Goal: Task Accomplishment & Management: Use online tool/utility

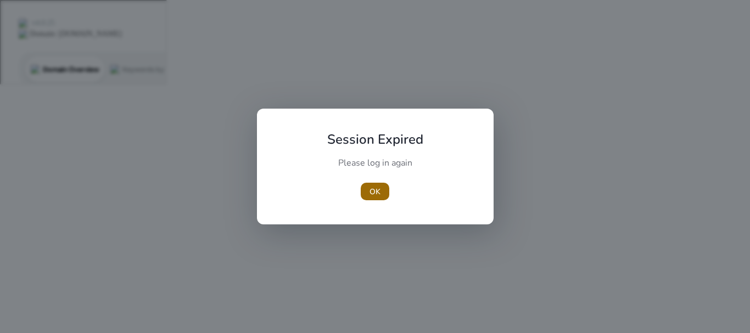
click at [378, 195] on span "OK" at bounding box center [374, 192] width 11 height 12
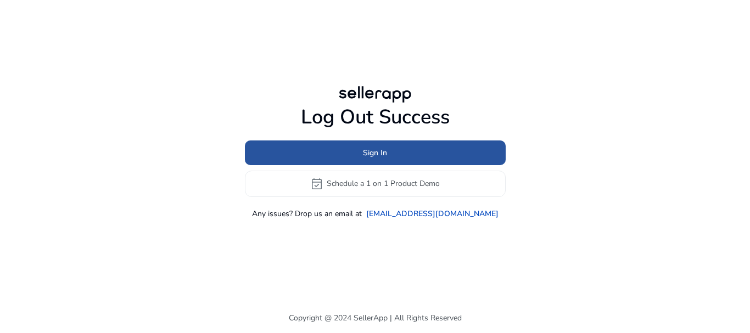
click at [383, 160] on span at bounding box center [375, 152] width 261 height 26
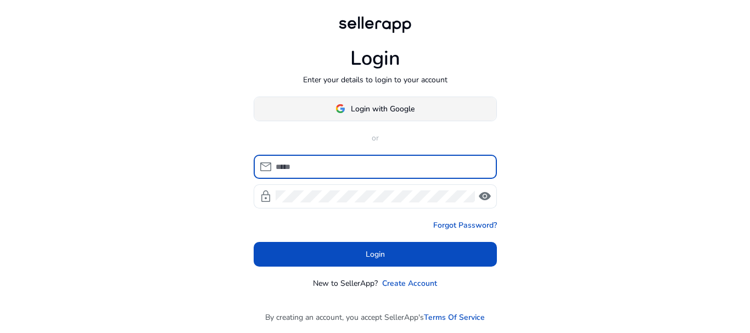
click at [361, 110] on span "Login with Google" at bounding box center [383, 109] width 64 height 12
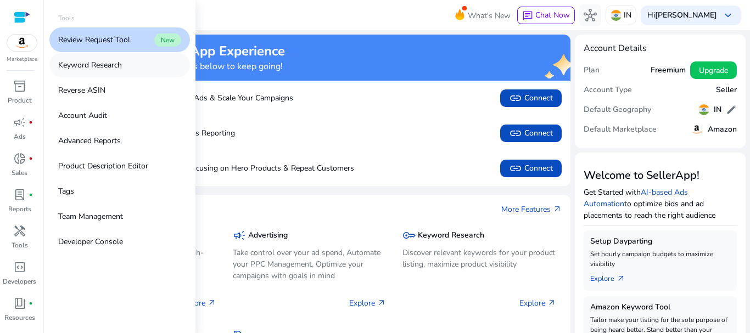
click at [96, 65] on p "Keyword Research" at bounding box center [90, 65] width 64 height 12
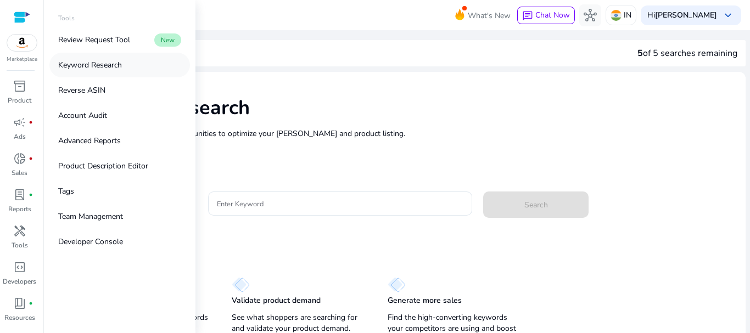
click at [96, 65] on p "Keyword Research" at bounding box center [90, 65] width 64 height 12
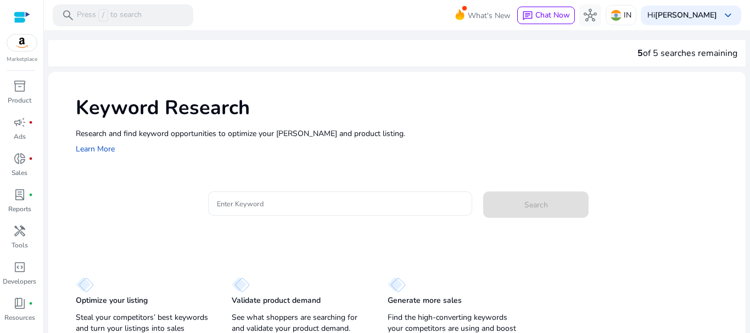
click at [273, 203] on input "Enter Keyword" at bounding box center [340, 204] width 247 height 12
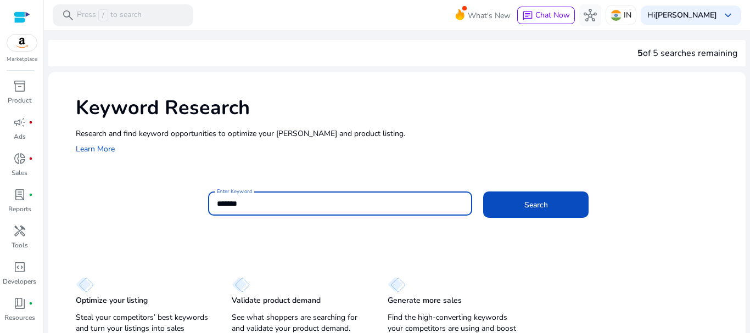
type input "*******"
click at [516, 191] on div "Search" at bounding box center [522, 203] width 79 height 26
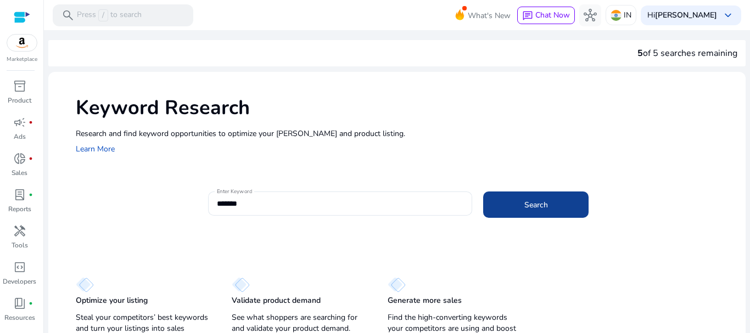
click at [530, 217] on span at bounding box center [535, 205] width 105 height 26
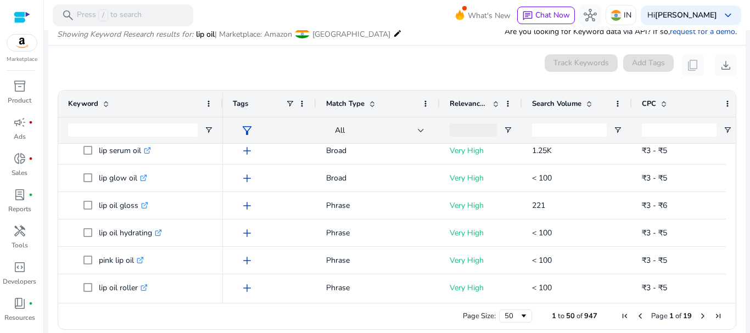
click at [247, 129] on span "filter_alt" at bounding box center [246, 130] width 13 height 13
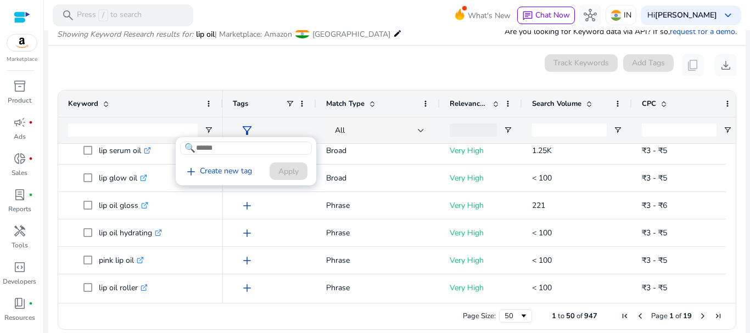
click at [396, 67] on div at bounding box center [375, 166] width 750 height 333
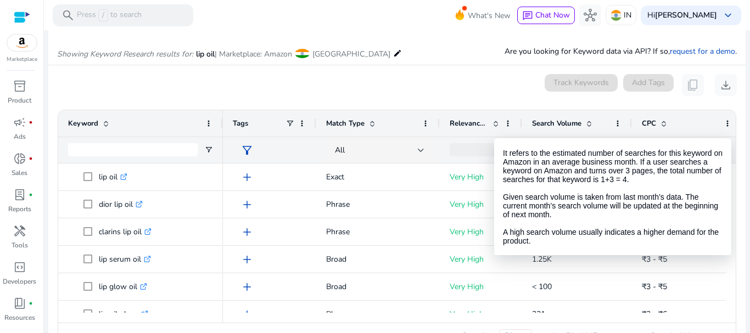
click at [587, 125] on span at bounding box center [589, 123] width 9 height 9
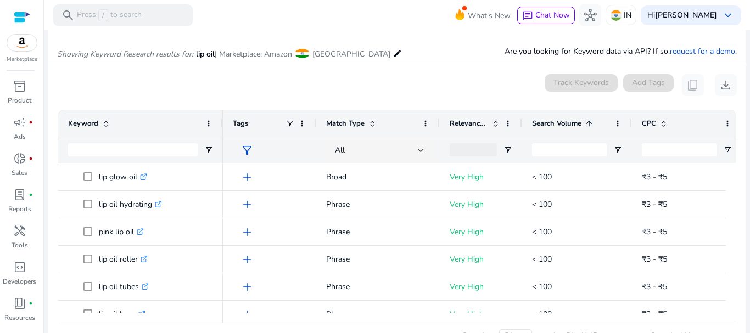
click at [587, 125] on span at bounding box center [589, 123] width 9 height 9
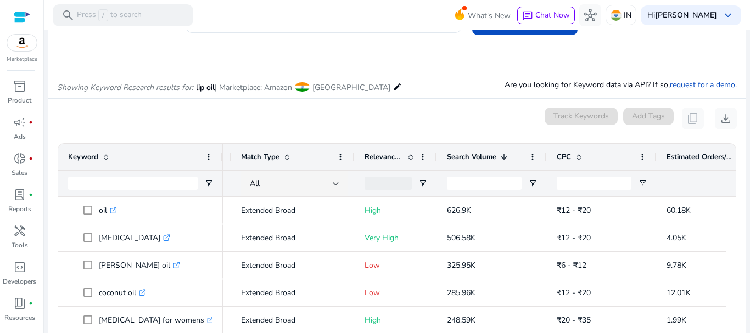
scroll to position [0, 86]
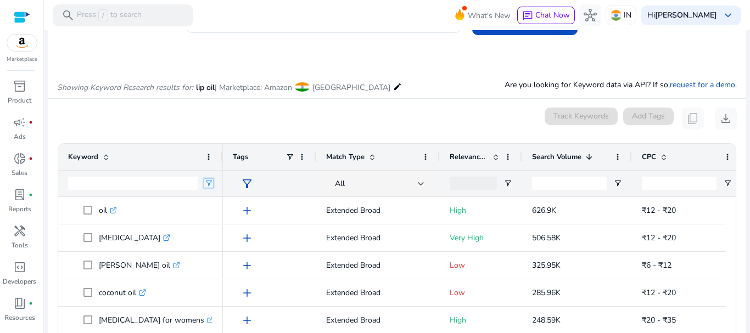
click at [208, 184] on span "Open Filter Menu" at bounding box center [208, 183] width 9 height 9
click at [230, 221] on input "Filter Value" at bounding box center [251, 221] width 85 height 13
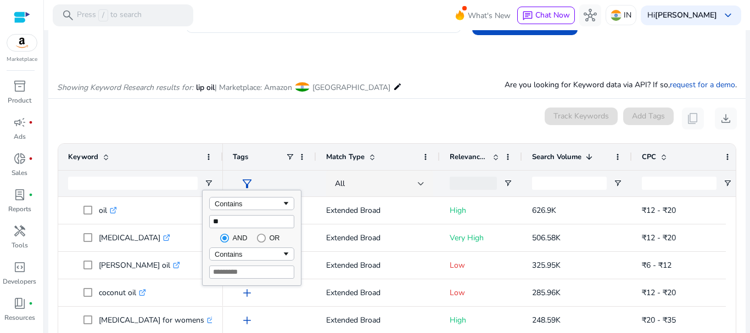
type input "***"
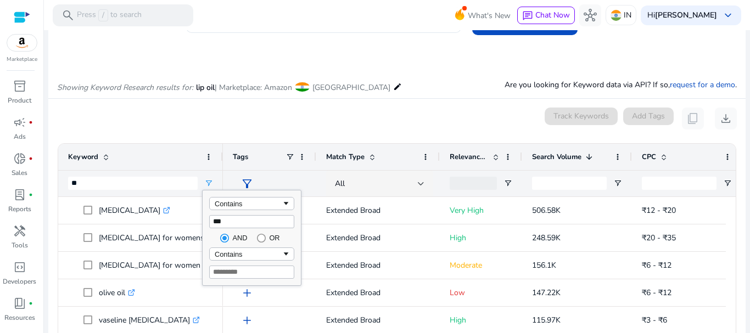
type input "***"
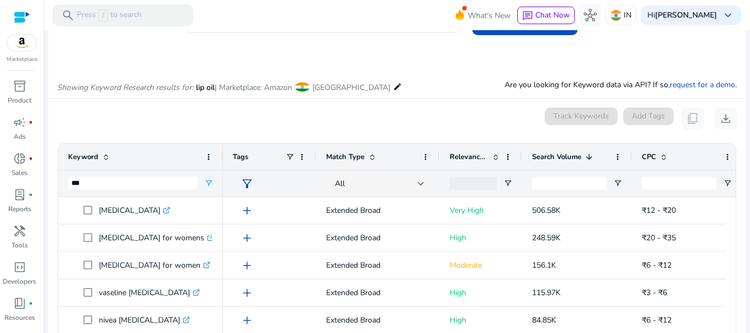
click at [256, 128] on div "0 keyword(s) selected Track Keywords Add Tags content_copy download" at bounding box center [397, 119] width 680 height 22
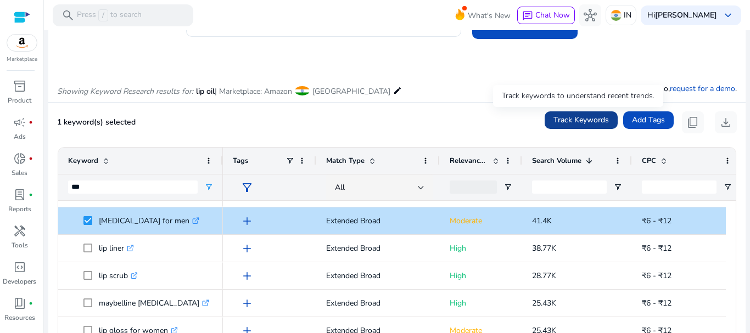
click at [597, 121] on span "Track Keywords" at bounding box center [580, 120] width 55 height 12
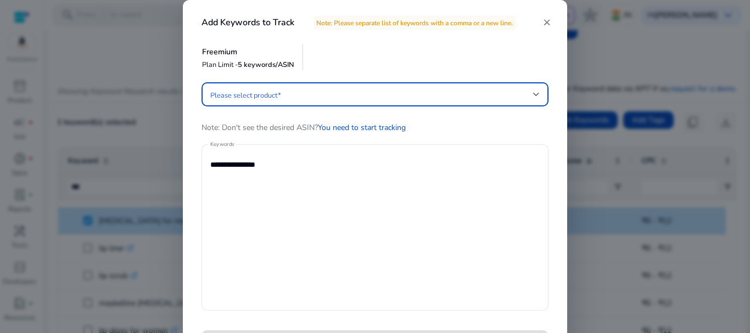
click at [466, 94] on span at bounding box center [371, 94] width 323 height 12
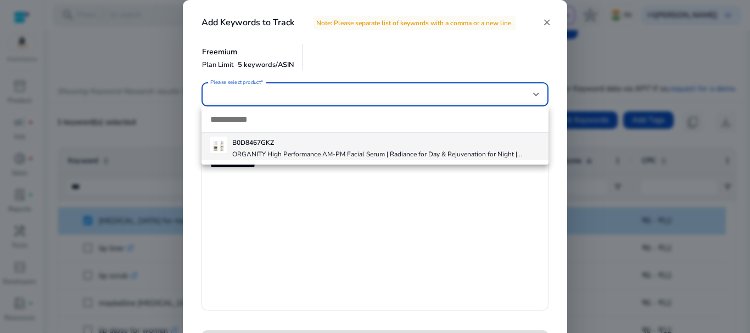
click at [409, 69] on div at bounding box center [375, 166] width 750 height 333
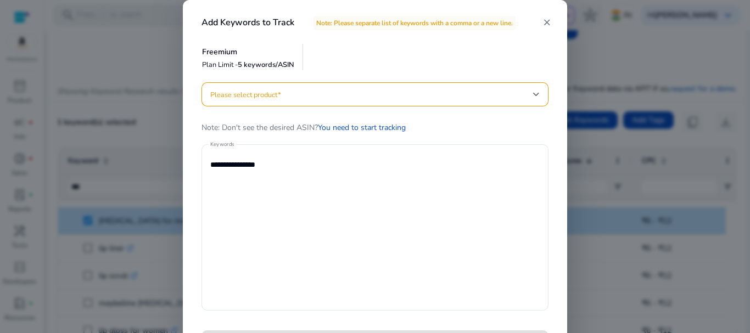
click at [546, 21] on mat-icon "close" at bounding box center [547, 23] width 10 height 10
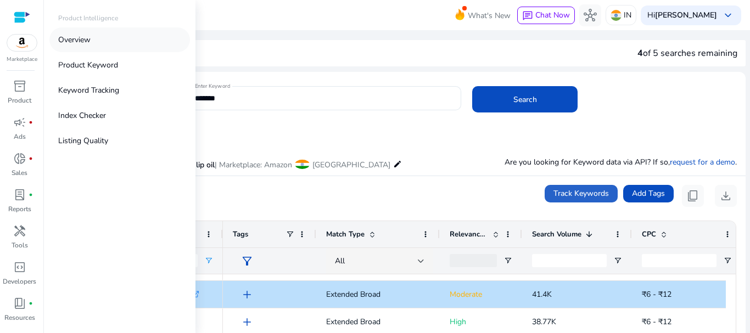
click at [99, 47] on link "Overview" at bounding box center [119, 39] width 141 height 25
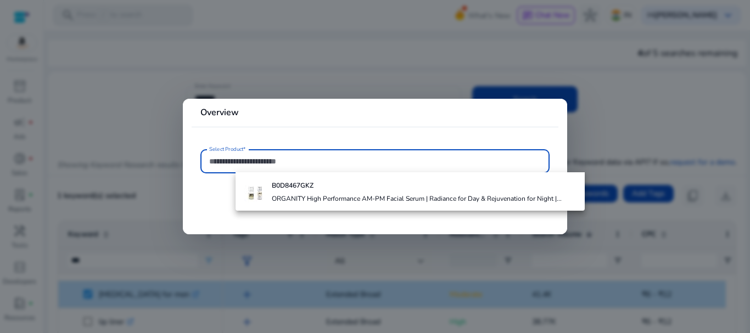
click at [271, 165] on input "Select Product*" at bounding box center [375, 161] width 332 height 12
paste input "**********"
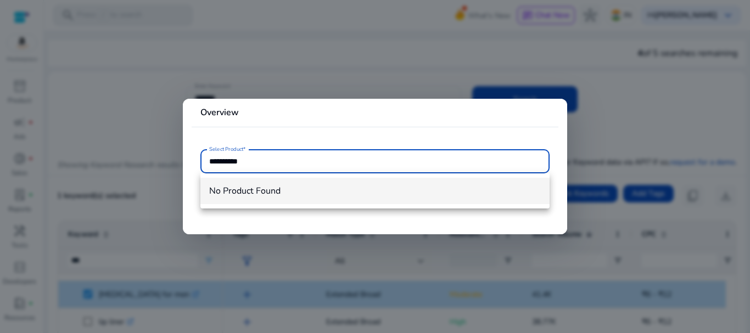
type input "**********"
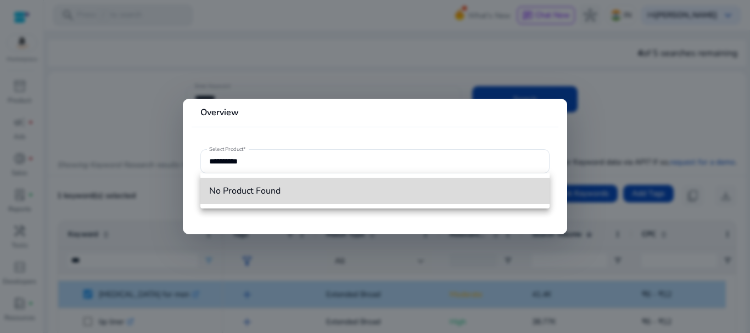
click at [281, 187] on span "No Product Found" at bounding box center [375, 191] width 332 height 12
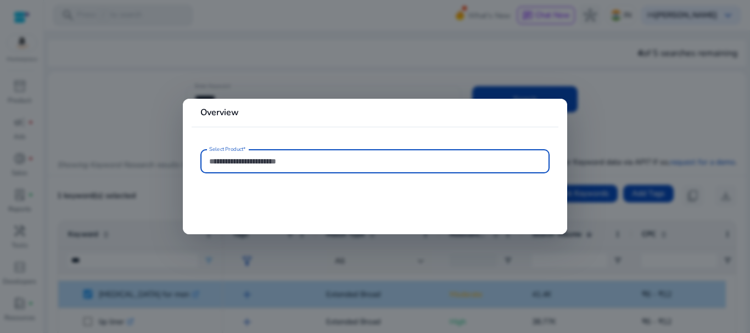
click at [255, 160] on input "Select Product*" at bounding box center [375, 161] width 332 height 12
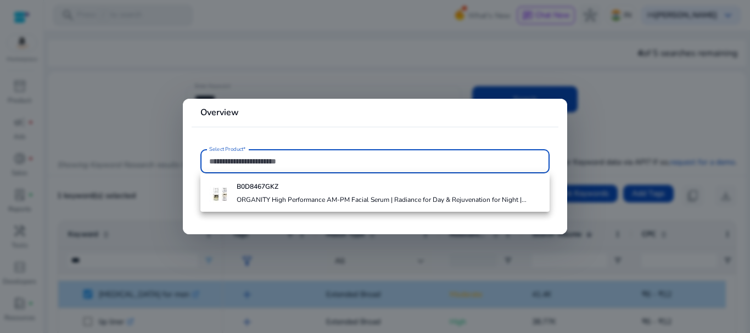
paste input "**********"
type input "**********"
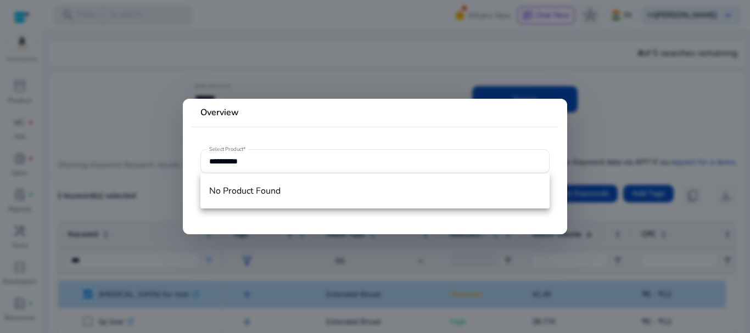
click at [249, 87] on div at bounding box center [375, 166] width 750 height 333
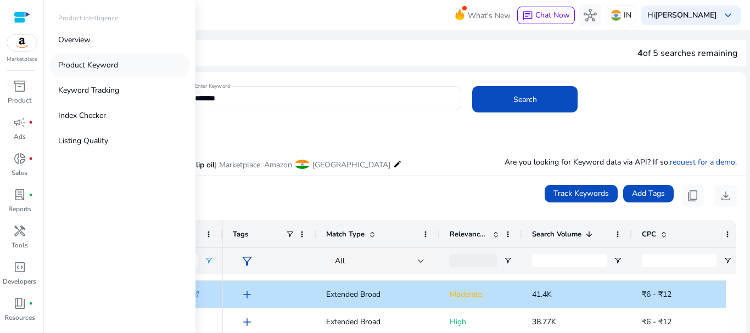
click at [88, 64] on p "Product Keyword" at bounding box center [88, 65] width 60 height 12
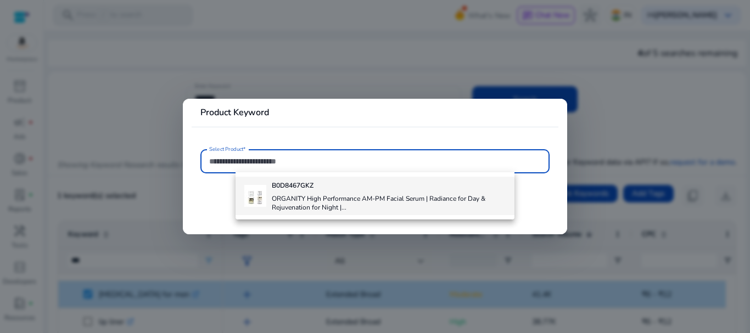
click at [308, 204] on h4 "ORGANITY High Performance AM-PM Facial Serum | Radiance for Day & Rejuvenation …" at bounding box center [389, 203] width 234 height 18
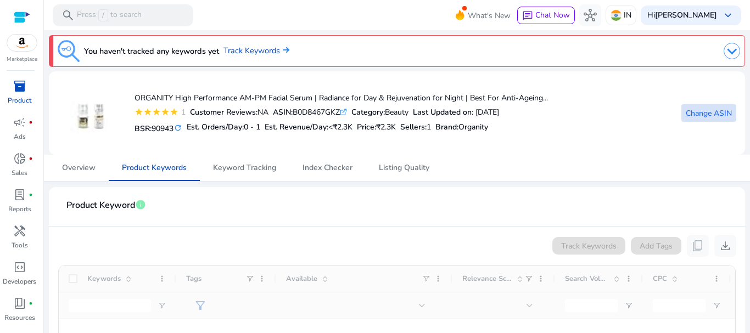
click at [696, 111] on span "Change ASIN" at bounding box center [709, 114] width 46 height 12
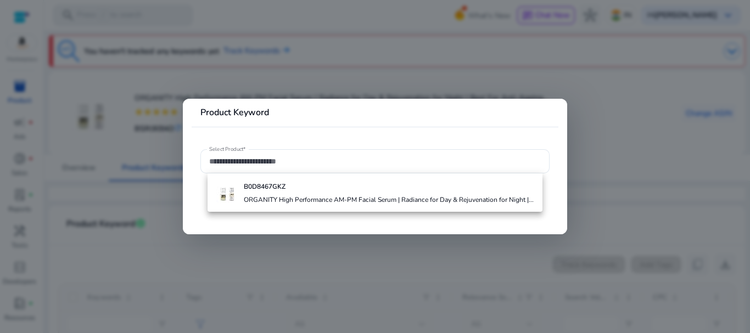
click at [374, 68] on div at bounding box center [375, 166] width 750 height 333
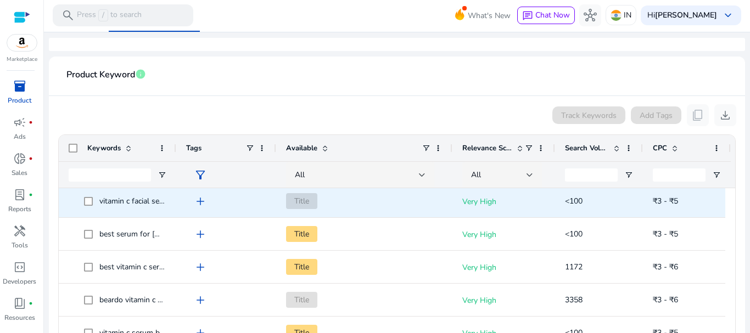
scroll to position [2, 0]
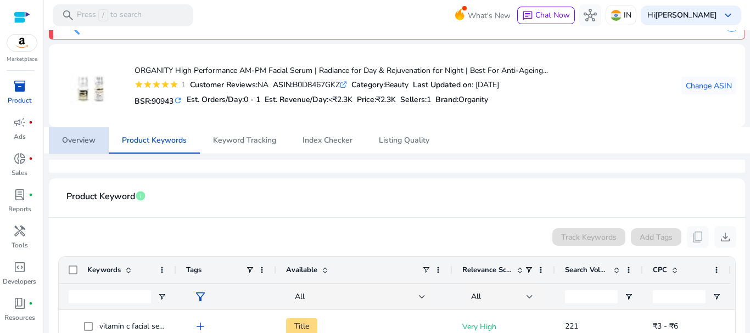
click at [89, 142] on span "Overview" at bounding box center [78, 141] width 33 height 8
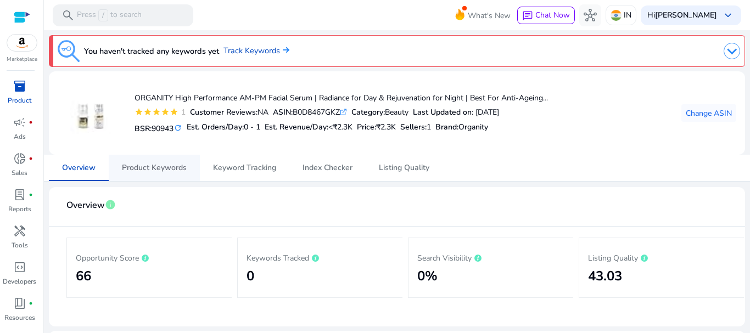
click at [152, 168] on span "Product Keywords" at bounding box center [154, 168] width 65 height 8
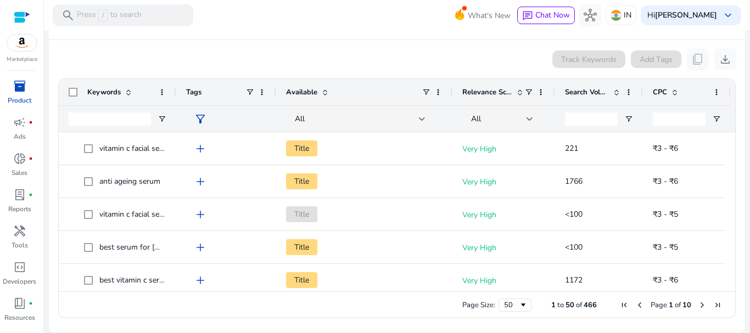
scroll to position [69, 0]
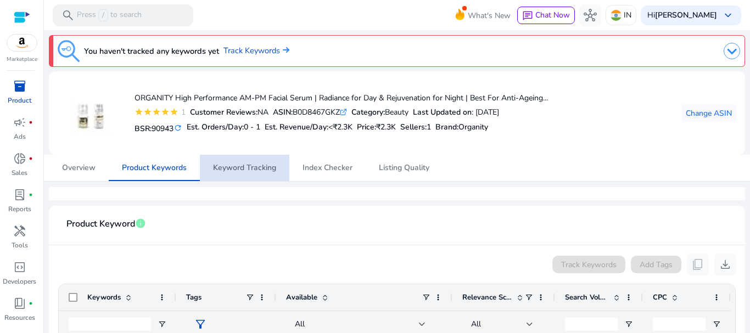
click at [236, 159] on span "Keyword Tracking" at bounding box center [244, 168] width 63 height 26
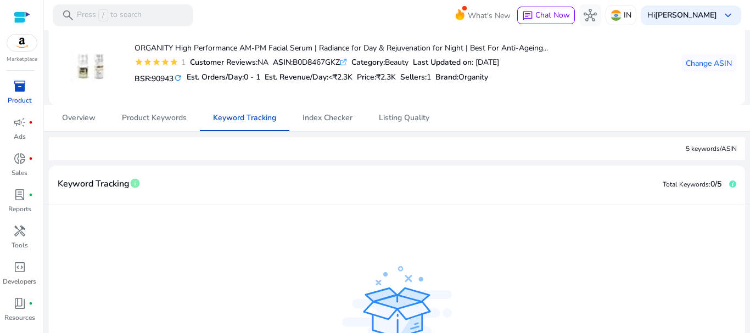
scroll to position [31, 0]
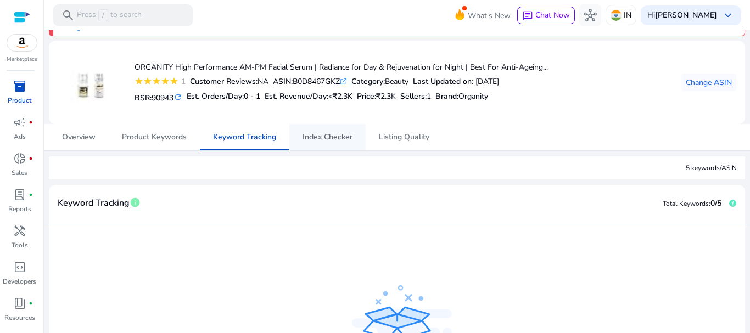
click at [319, 141] on span "Index Checker" at bounding box center [328, 137] width 50 height 8
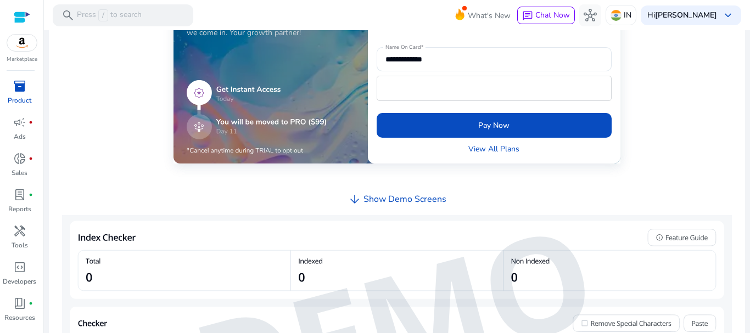
scroll to position [466, 0]
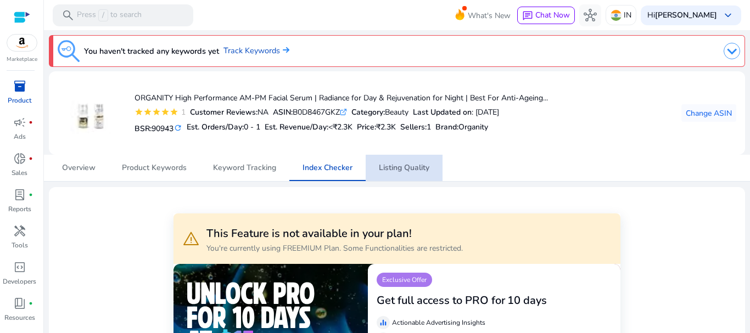
click at [430, 172] on link "Listing Quality" at bounding box center [404, 168] width 77 height 26
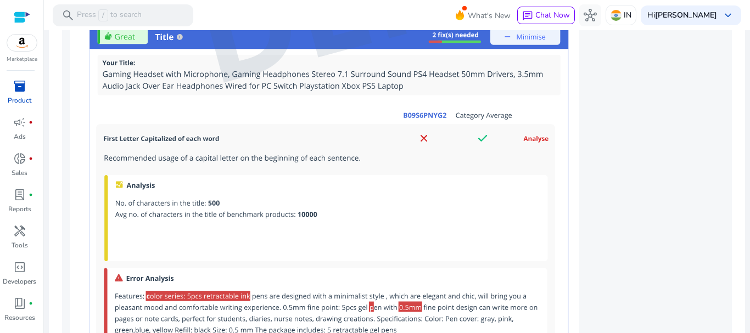
scroll to position [943, 0]
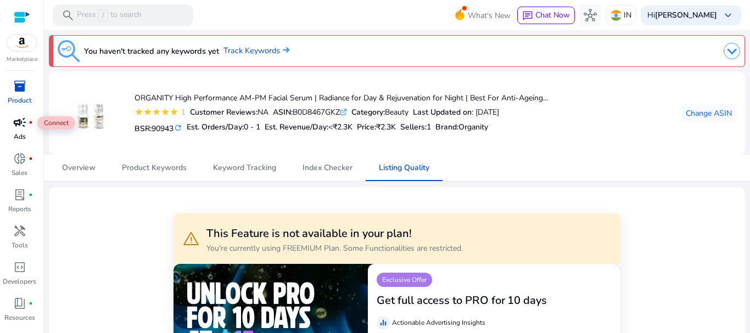
click at [10, 129] on div "campaign fiber_manual_record" at bounding box center [19, 123] width 31 height 18
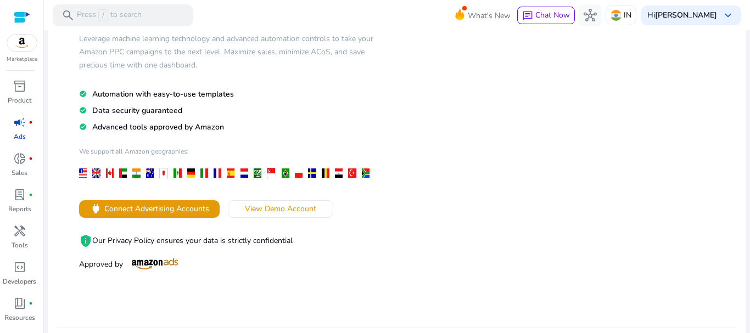
scroll to position [91, 0]
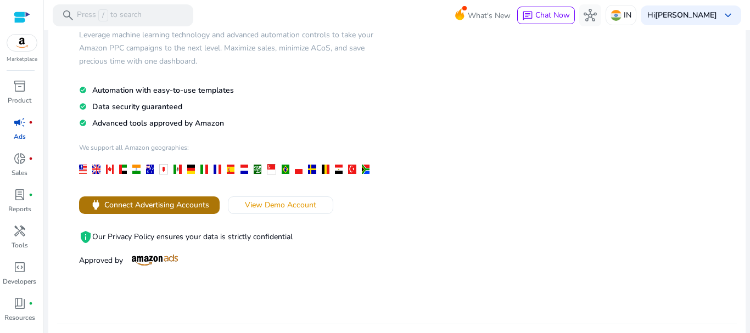
click at [179, 205] on span "Connect Advertising Accounts" at bounding box center [156, 205] width 105 height 12
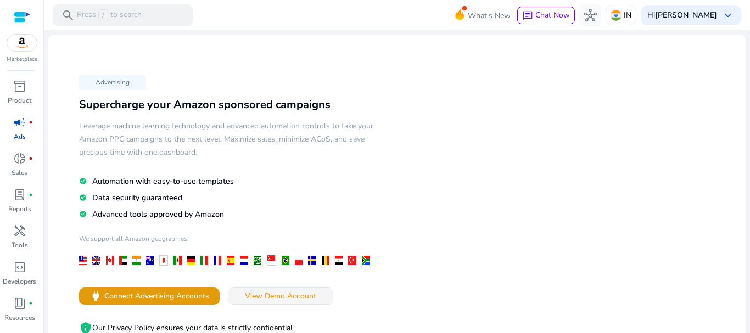
click at [269, 293] on span "View Demo Account" at bounding box center [280, 296] width 71 height 12
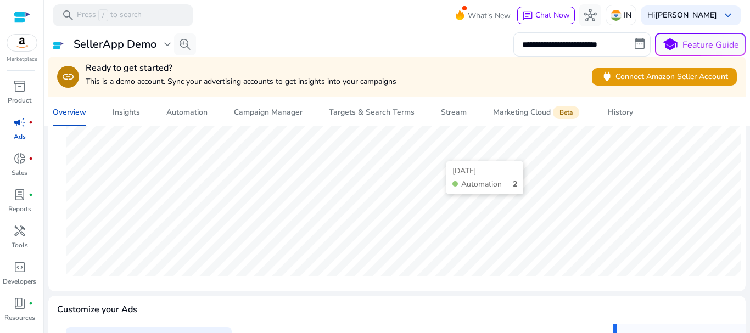
scroll to position [142, 0]
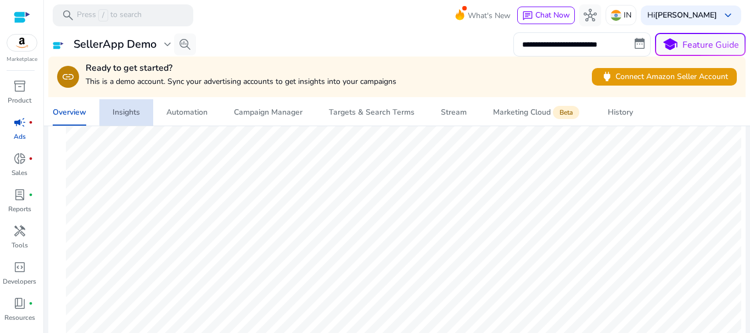
click at [127, 109] on div "Insights" at bounding box center [126, 113] width 27 height 8
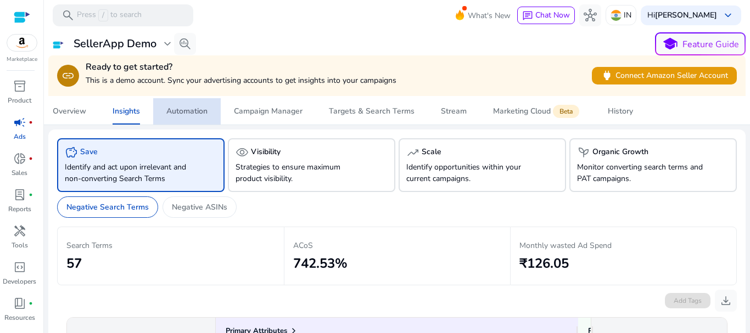
click at [199, 110] on div "Automation" at bounding box center [186, 112] width 41 height 8
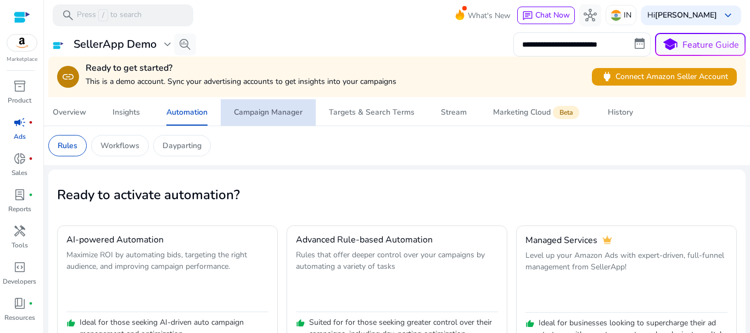
click at [293, 117] on span "Campaign Manager" at bounding box center [268, 112] width 69 height 26
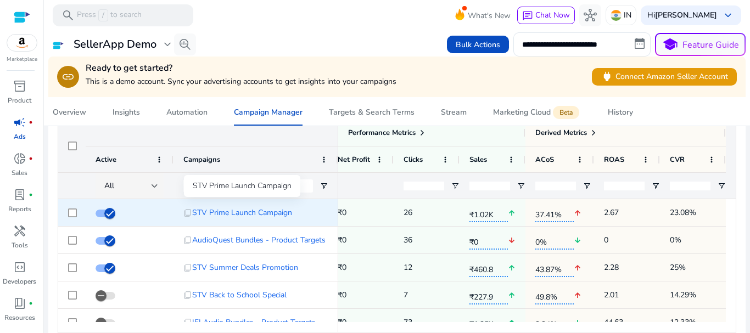
click at [268, 208] on span "STV Prime Launch Campaign" at bounding box center [242, 212] width 100 height 23
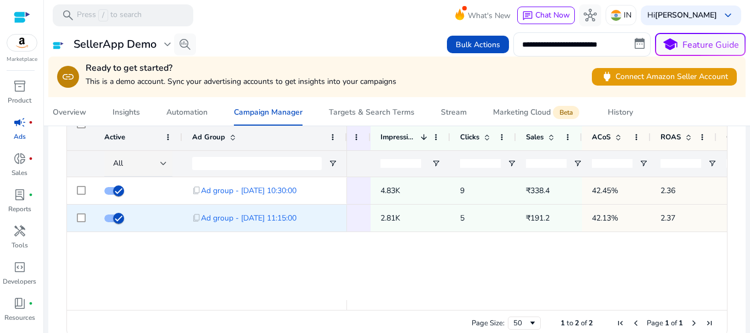
scroll to position [0, 261]
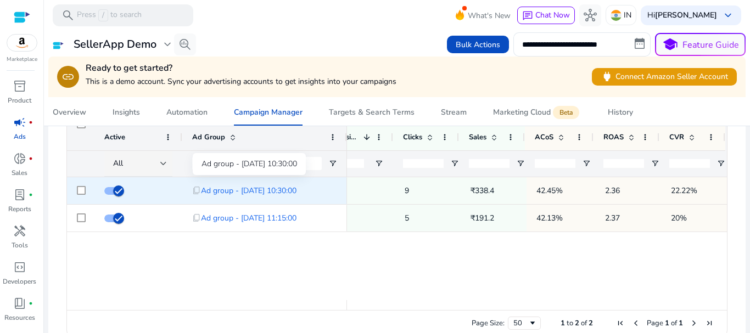
click at [251, 192] on span "Ad group - 7/14/2024 10:30:00" at bounding box center [249, 191] width 96 height 23
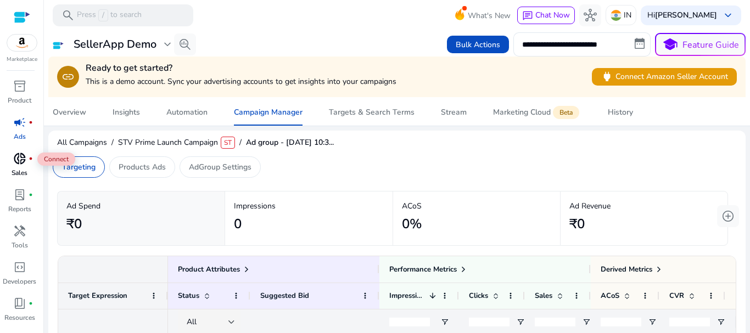
click at [14, 164] on span "donut_small" at bounding box center [19, 158] width 13 height 13
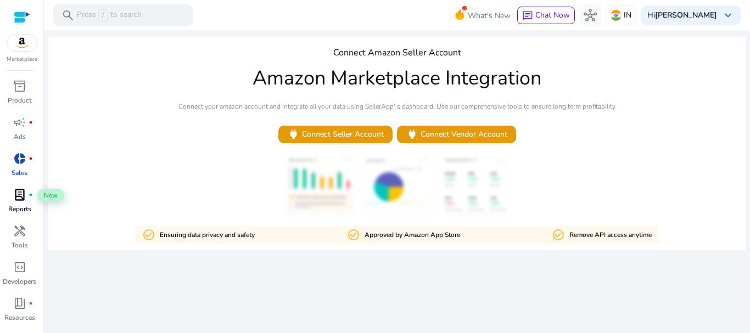
click at [19, 194] on span "lab_profile" at bounding box center [19, 194] width 13 height 13
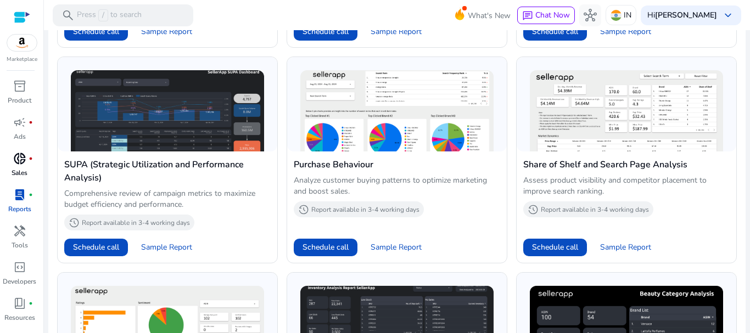
scroll to position [296, 0]
